Goal: Transaction & Acquisition: Purchase product/service

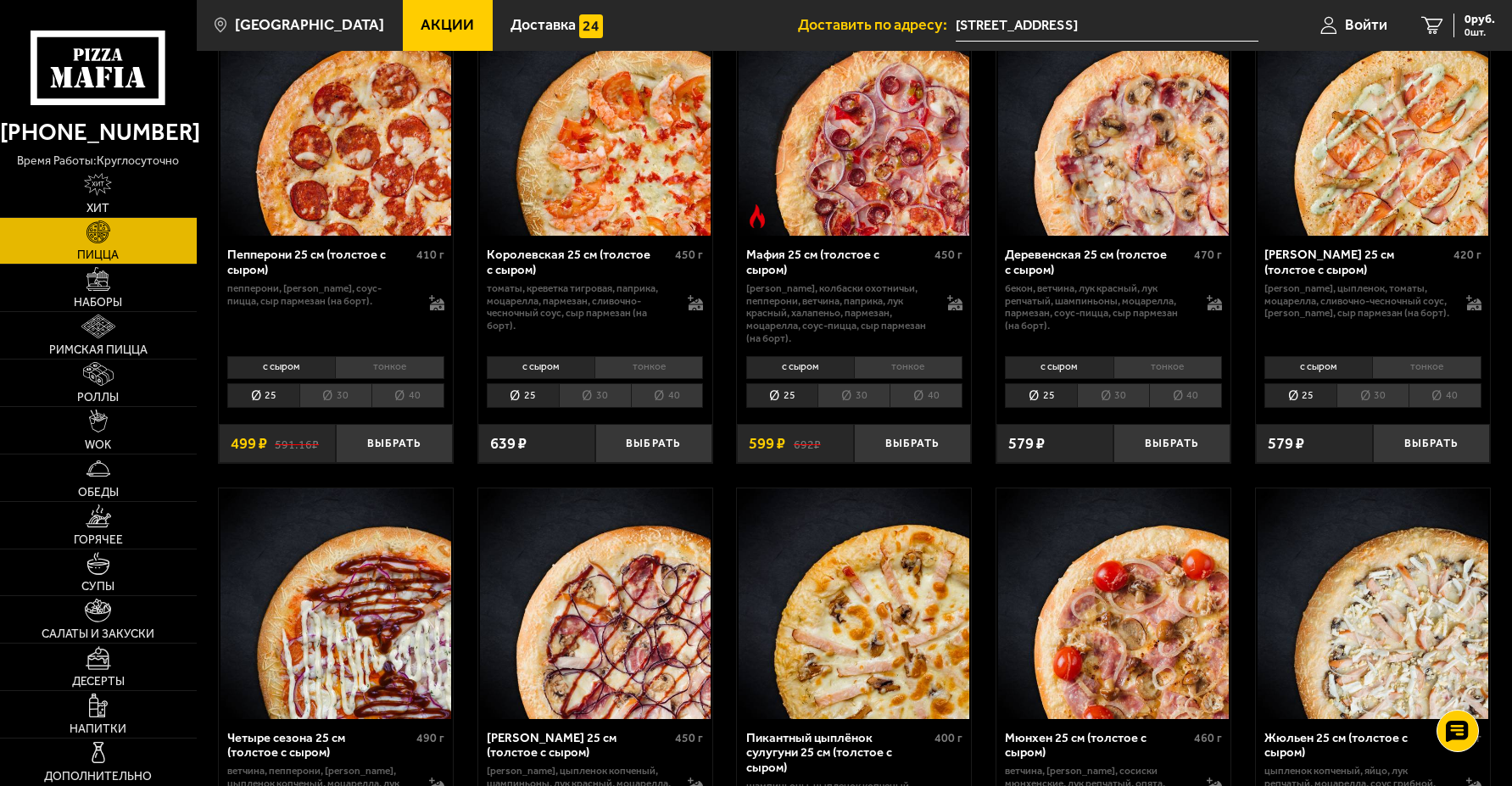
scroll to position [1951, 0]
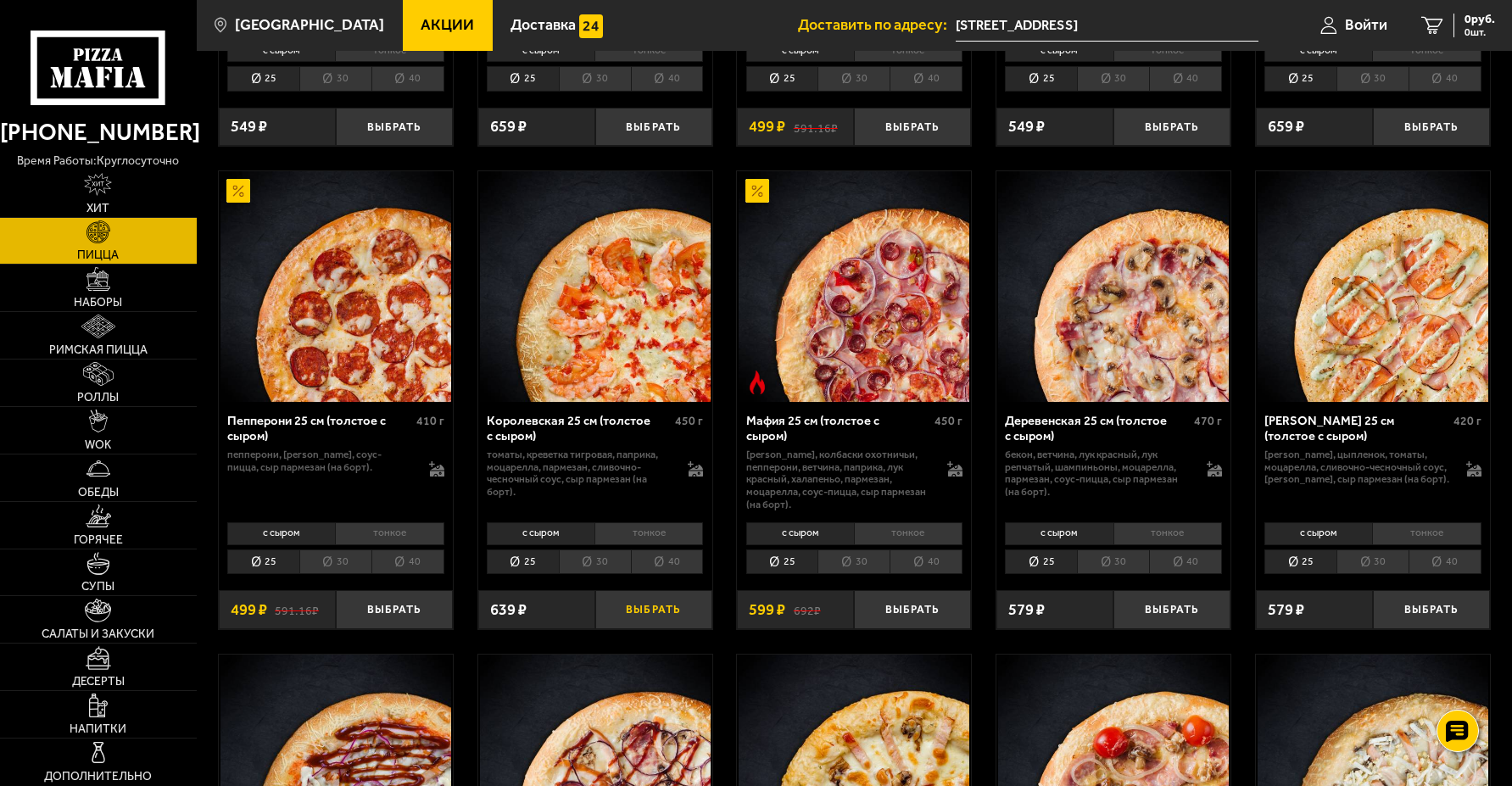
click at [653, 615] on button "Выбрать" at bounding box center [654, 610] width 117 height 39
click at [1455, 23] on span "639 руб." at bounding box center [1473, 19] width 44 height 12
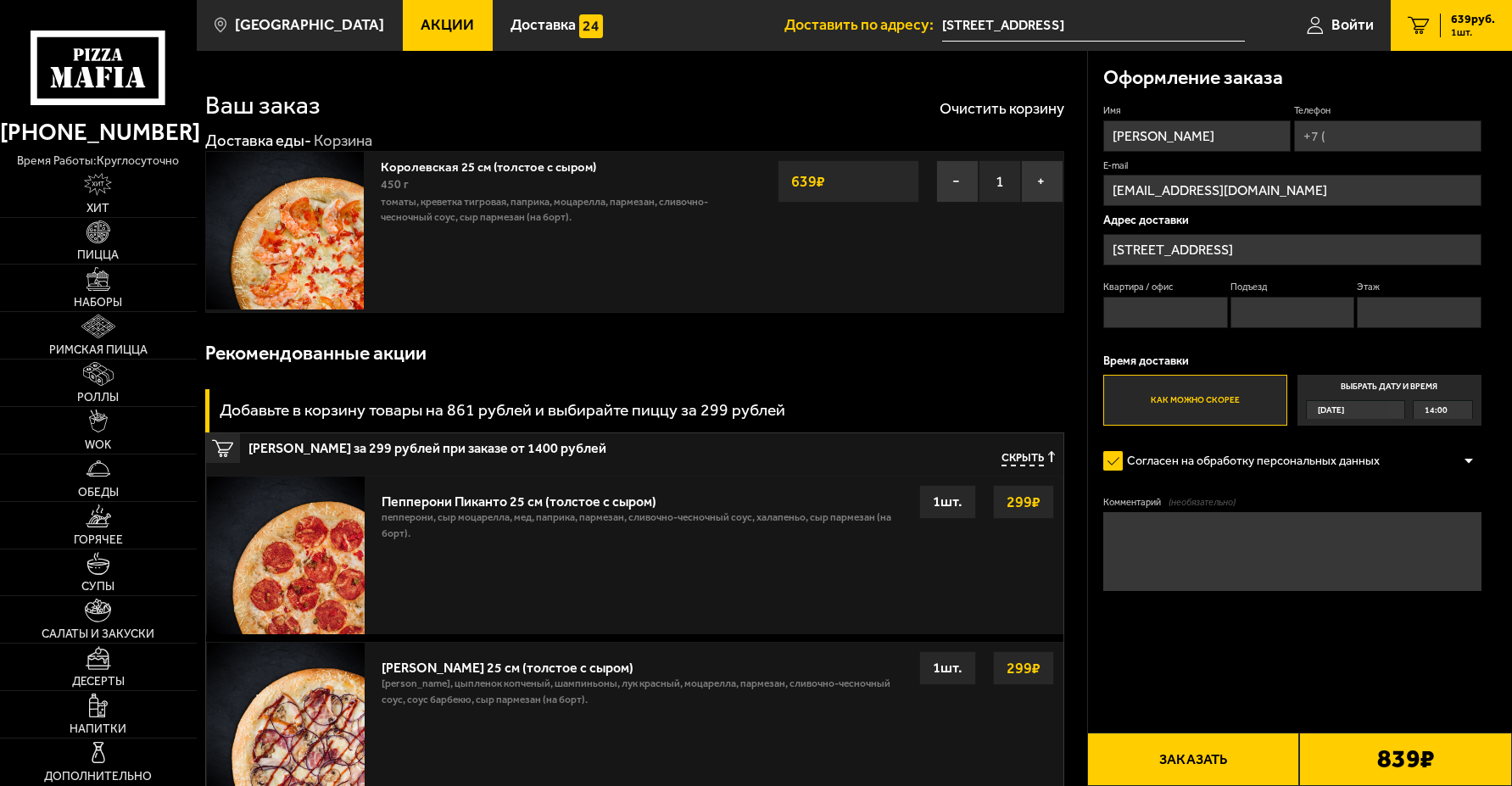
click at [1352, 141] on input "Телефон" at bounding box center [1388, 136] width 187 height 32
type input "+7 (911) 707-48-48"
click at [1172, 315] on input "Квартира / офис" at bounding box center [1165, 313] width 124 height 32
type input "1.18"
click at [1275, 308] on input "Подъезд" at bounding box center [1293, 313] width 124 height 32
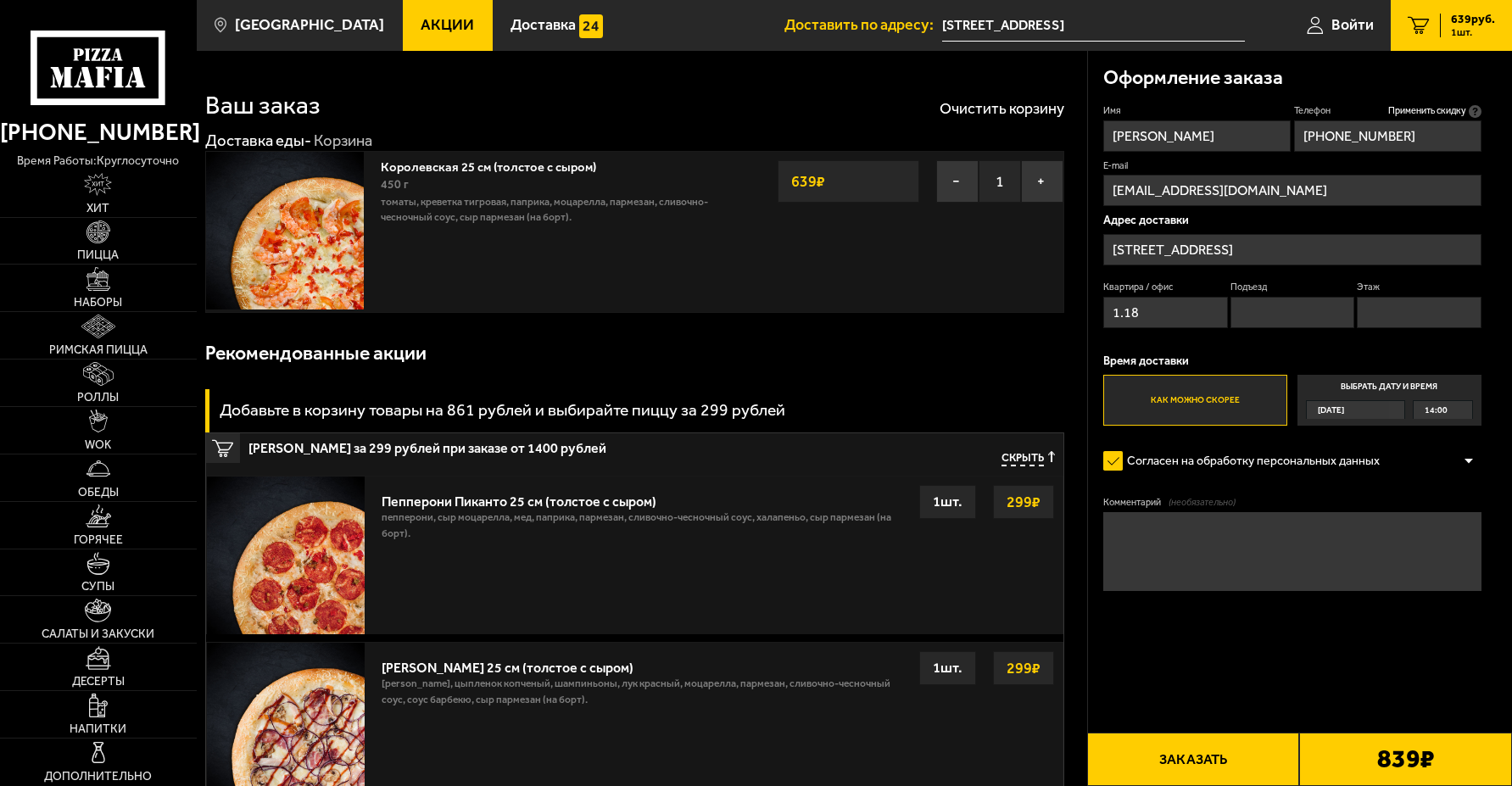
type input "2"
click at [1379, 315] on input "Этаж" at bounding box center [1419, 313] width 124 height 32
type input "1"
click at [1184, 760] on button "Заказать" at bounding box center [1193, 759] width 213 height 53
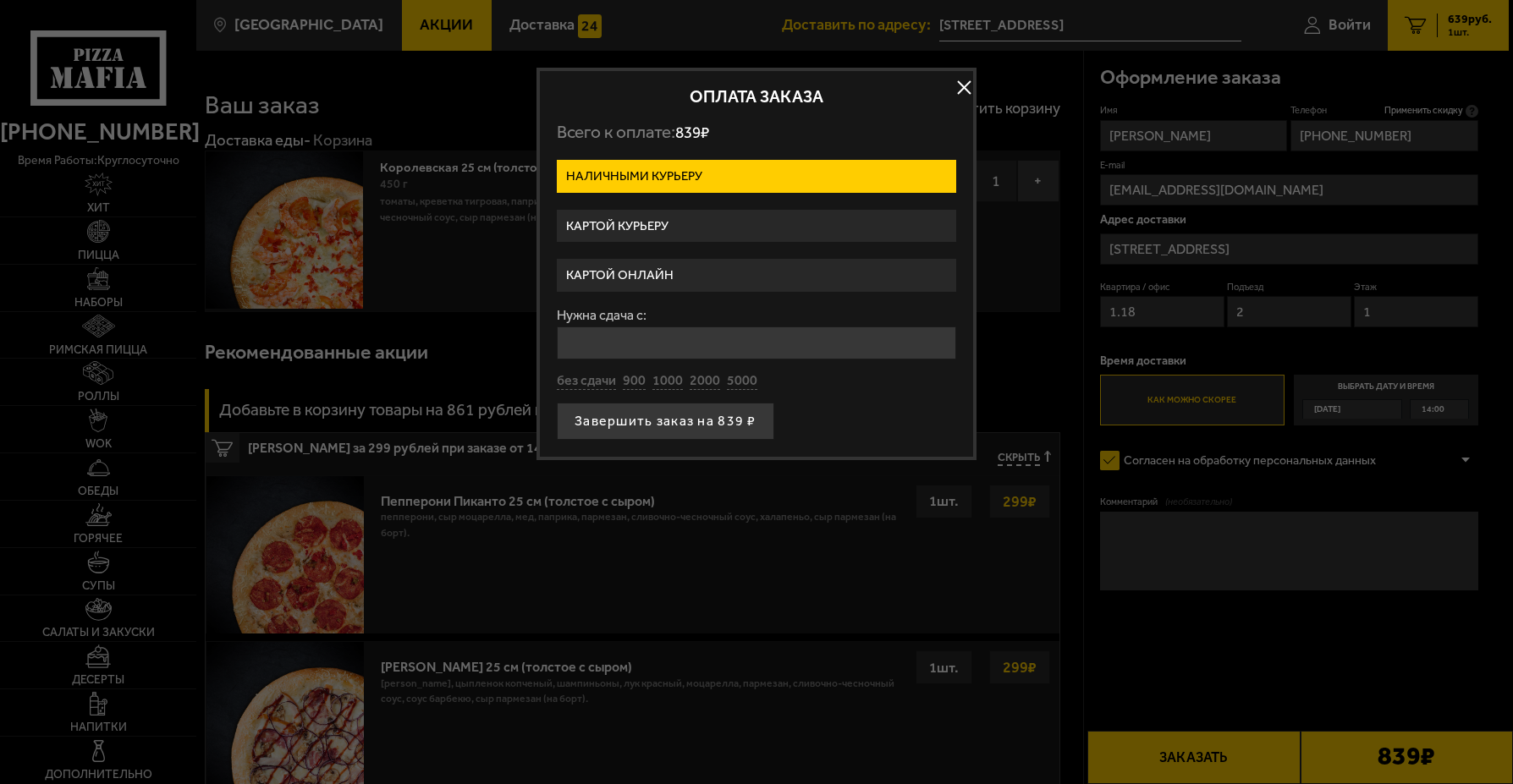
click at [647, 269] on label "Картой онлайн" at bounding box center [756, 275] width 399 height 33
click at [0, 0] on input "Картой онлайн" at bounding box center [0, 0] width 0 height 0
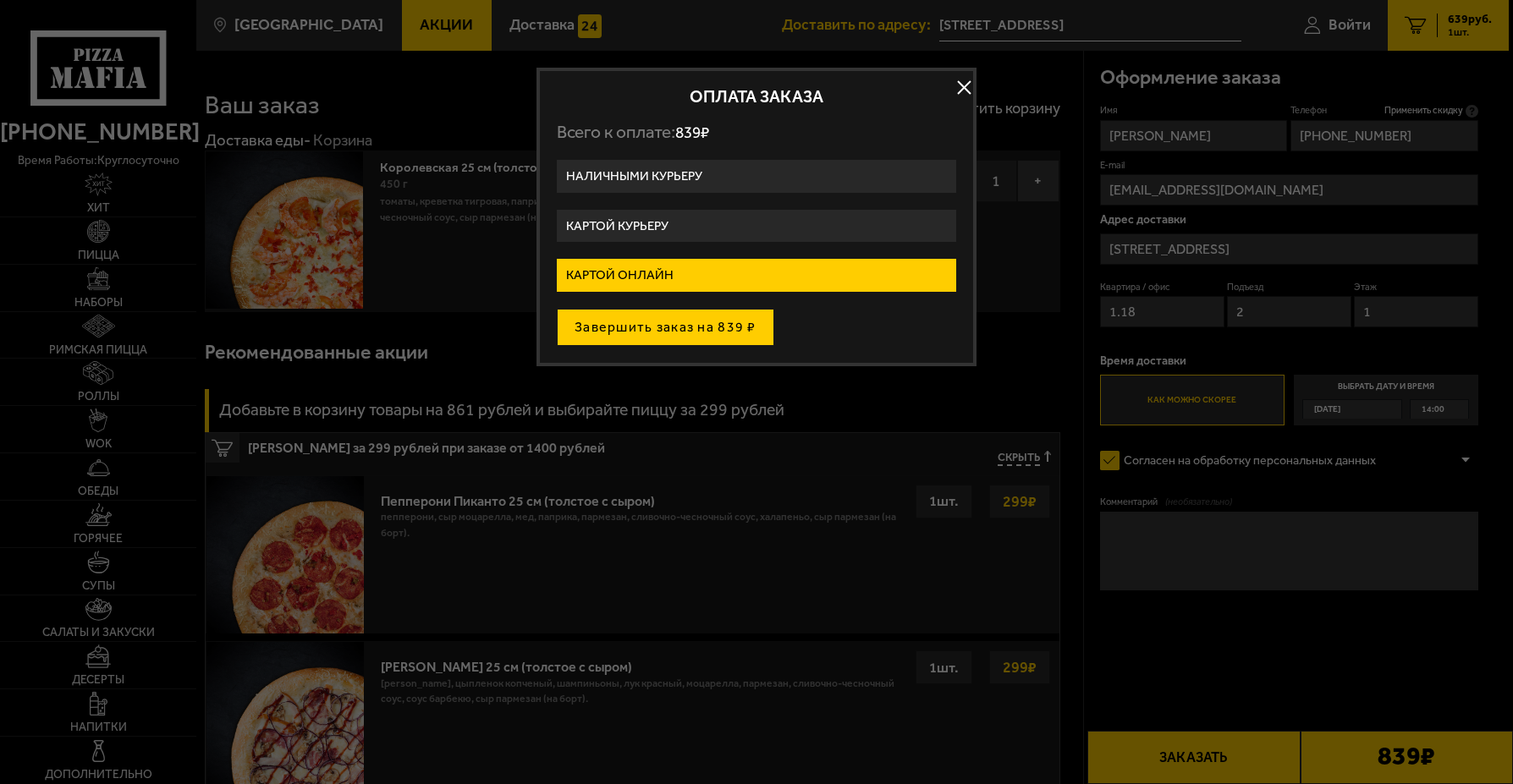
click at [666, 327] on button "Завершить заказ на 839 ₽" at bounding box center [665, 327] width 218 height 38
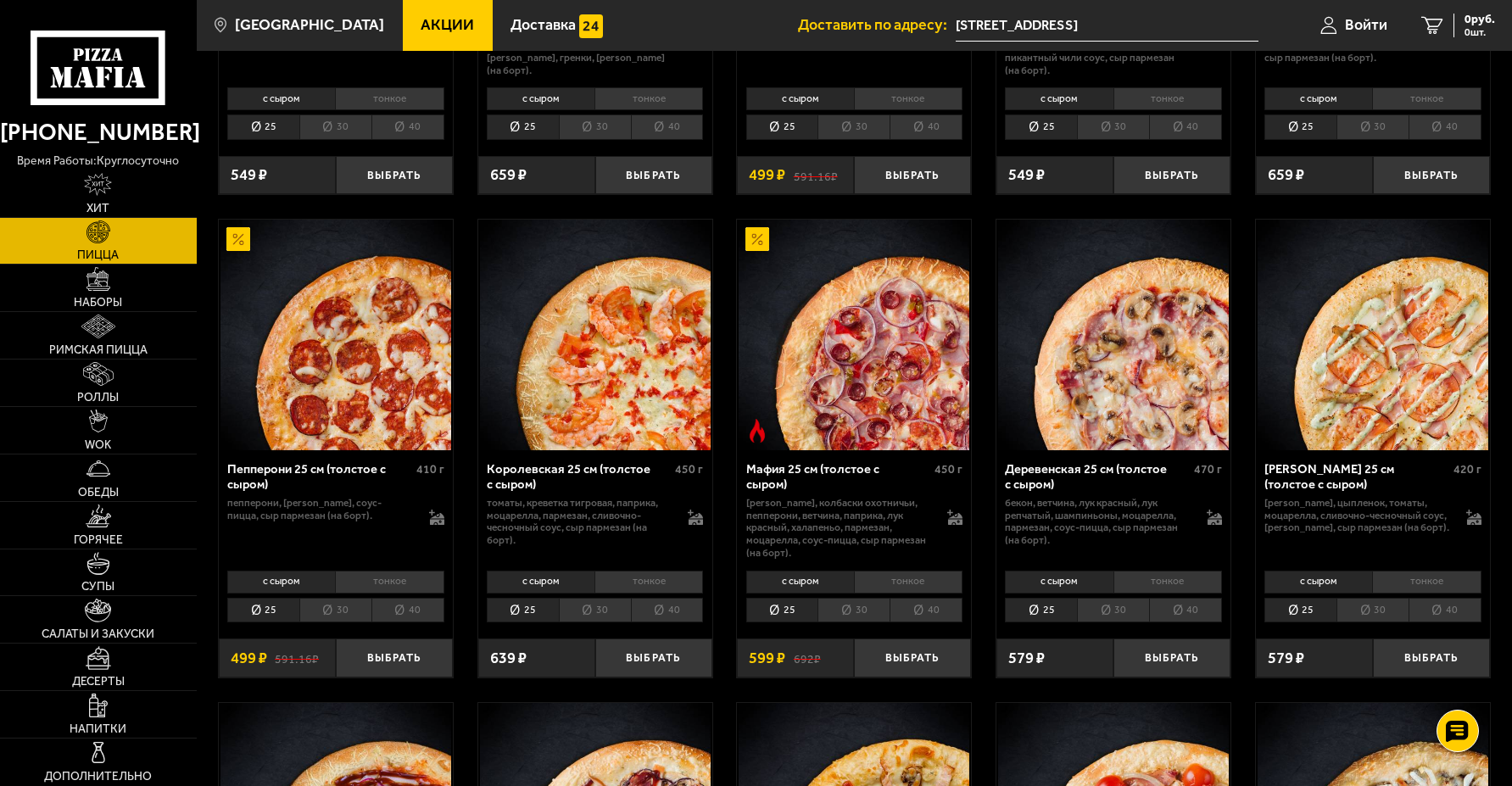
scroll to position [1952, 0]
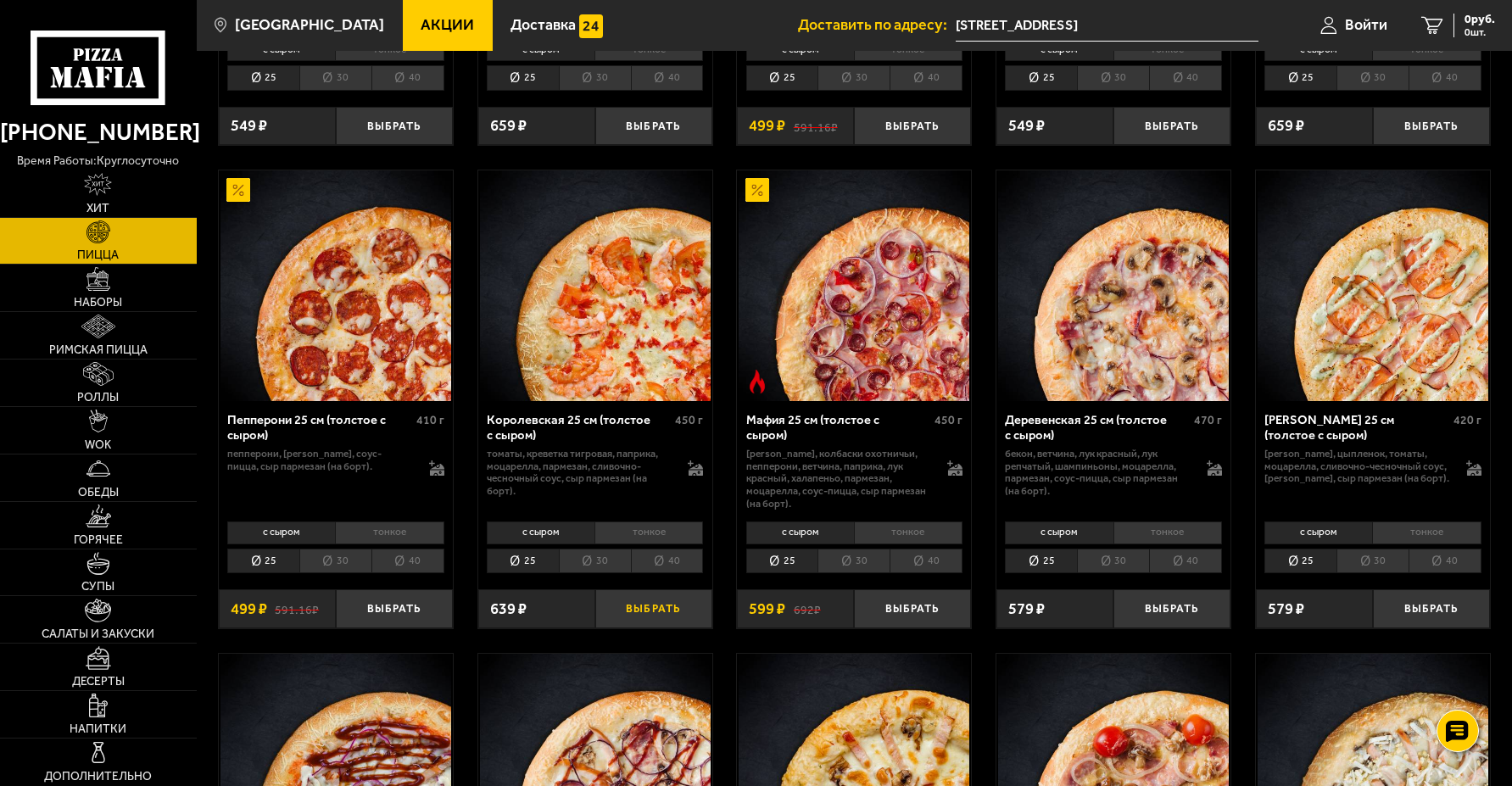
click at [680, 610] on button "Выбрать" at bounding box center [654, 609] width 117 height 39
